Goal: Task Accomplishment & Management: Complete application form

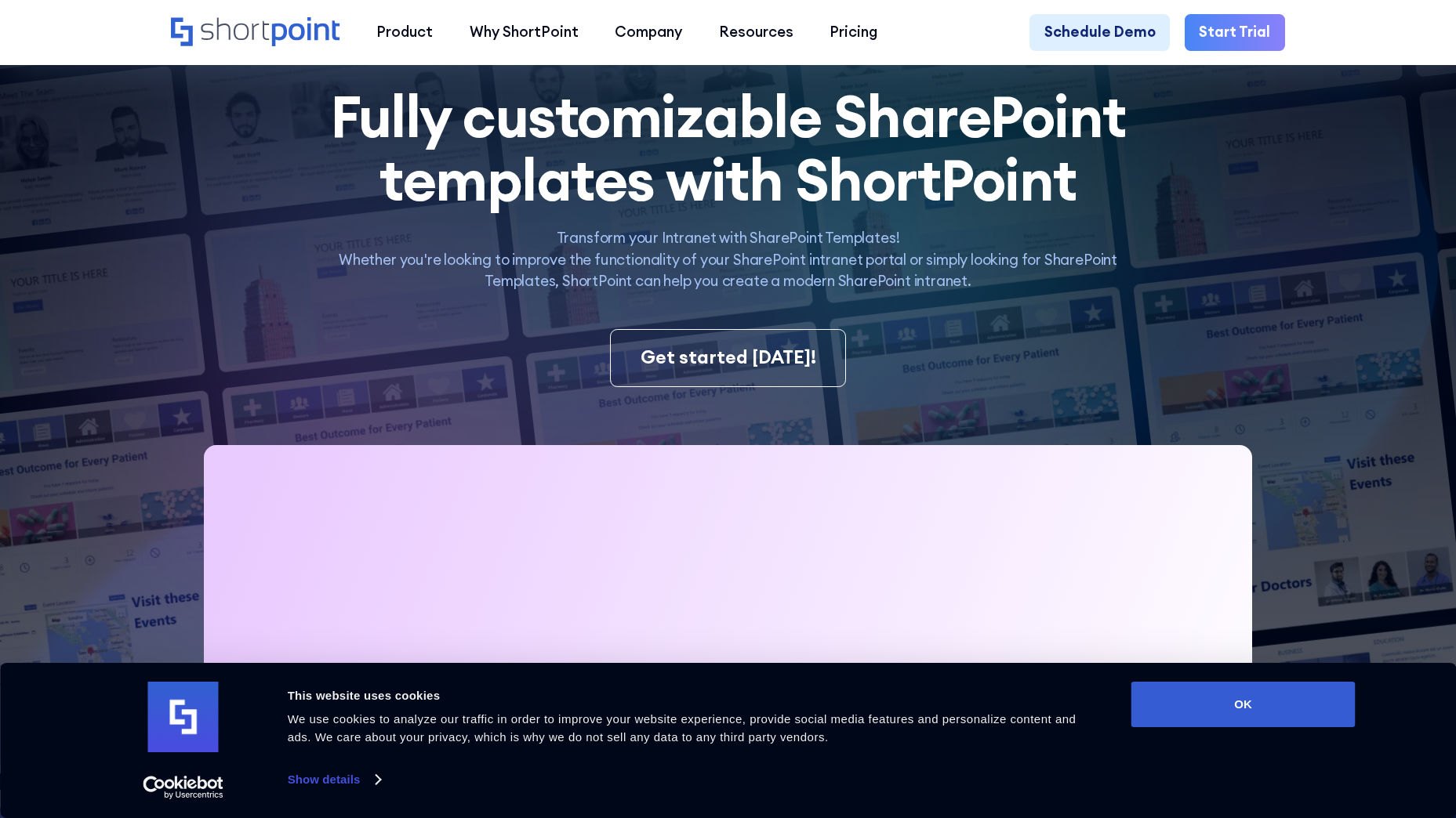
scroll to position [314, 0]
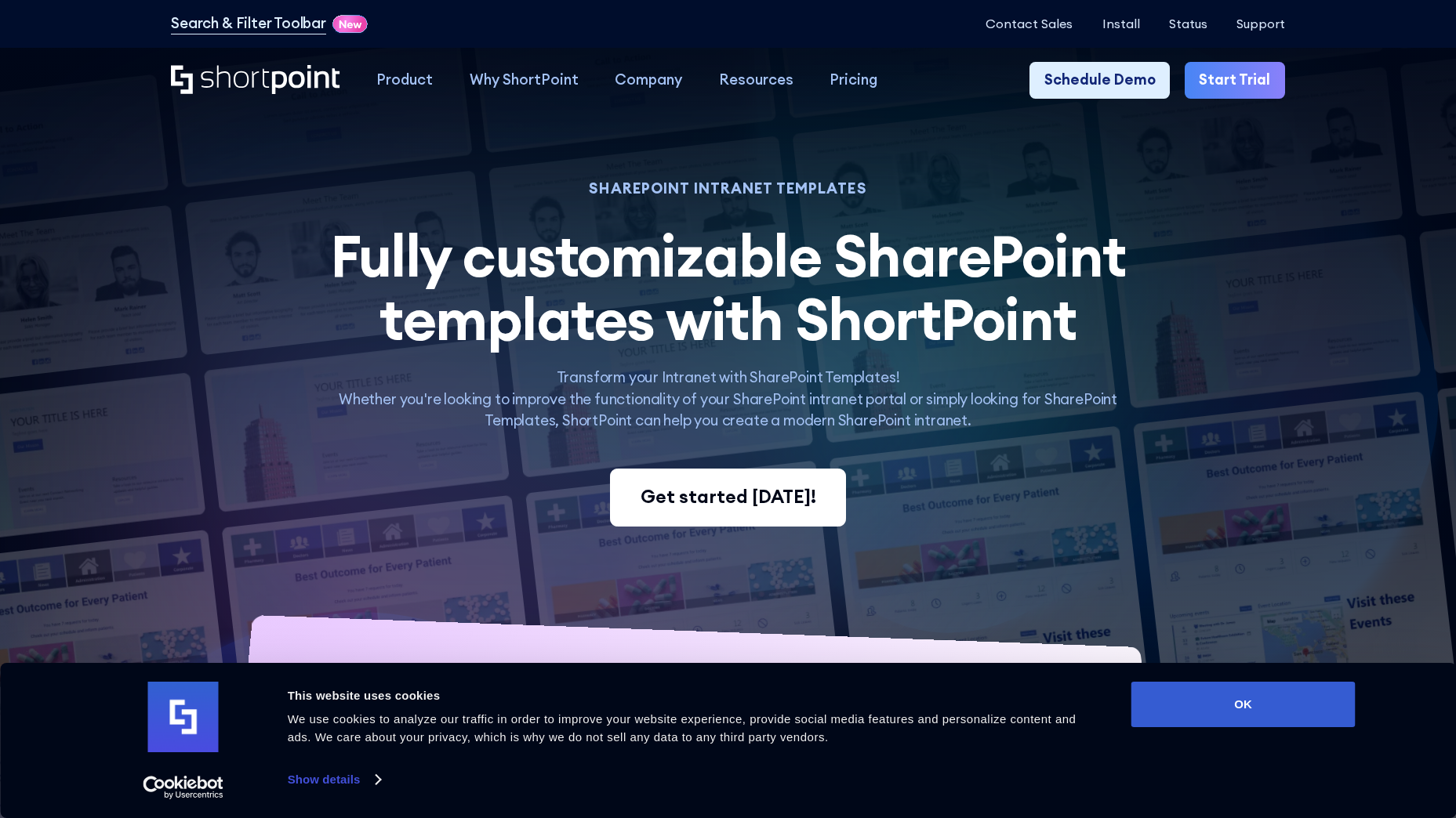
click at [707, 500] on div "Get started [DATE]!" at bounding box center [728, 497] width 176 height 27
